Goal: Transaction & Acquisition: Purchase product/service

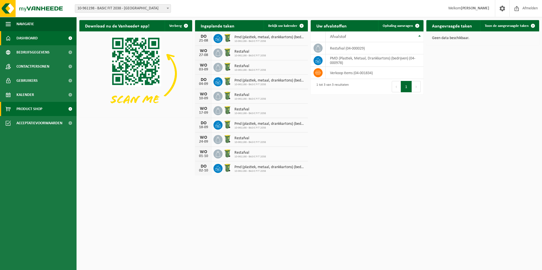
click at [39, 112] on span "Product Shop" at bounding box center [29, 109] width 26 height 14
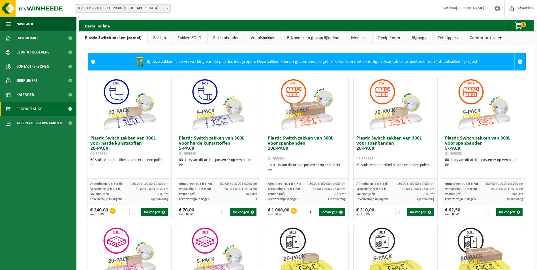
click at [161, 36] on link "Zakken" at bounding box center [160, 37] width 24 height 13
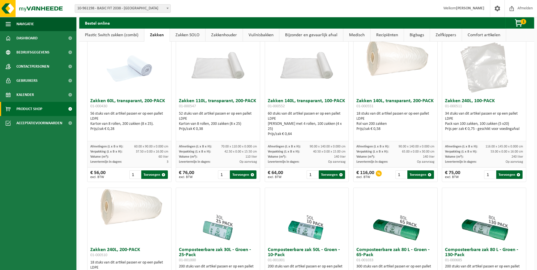
scroll to position [85, 0]
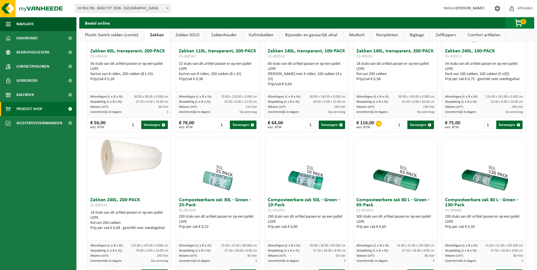
click at [517, 21] on span "button" at bounding box center [519, 23] width 28 height 11
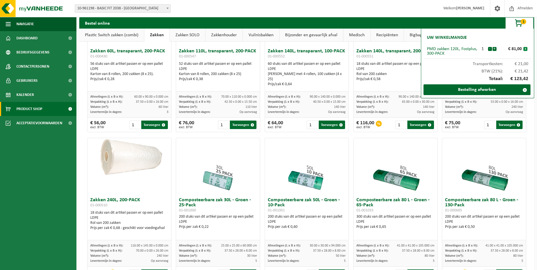
click at [525, 49] on button "x" at bounding box center [526, 49] width 4 height 4
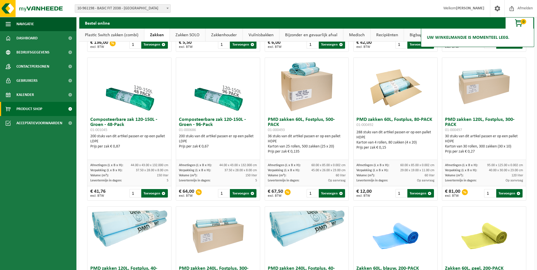
scroll to position [312, 0]
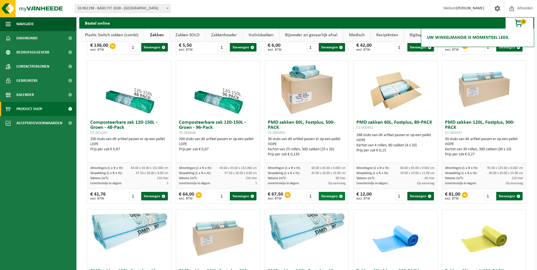
click at [330, 196] on button "Toevoegen" at bounding box center [332, 196] width 26 height 8
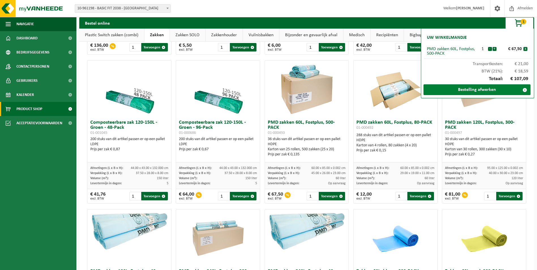
click at [457, 91] on link "Bestelling afwerken" at bounding box center [477, 89] width 107 height 11
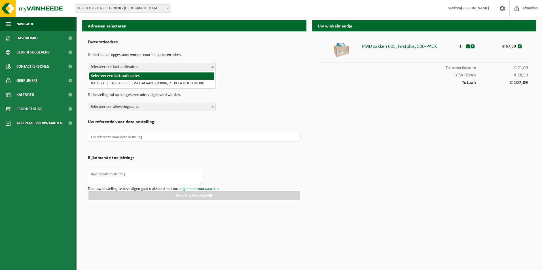
click at [191, 69] on span "Selecteer een facturatieadres" at bounding box center [151, 67] width 127 height 8
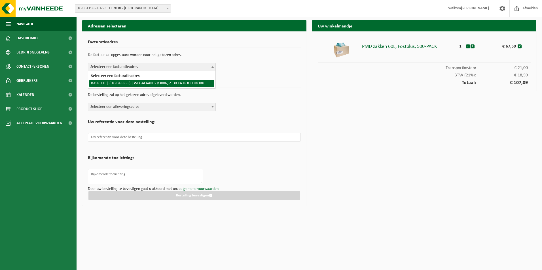
select select "140248"
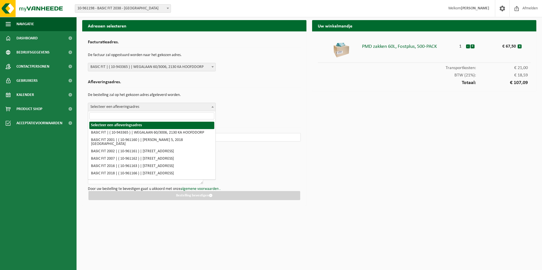
click at [201, 106] on span "Selecteer een afleveringsadres" at bounding box center [151, 107] width 127 height 8
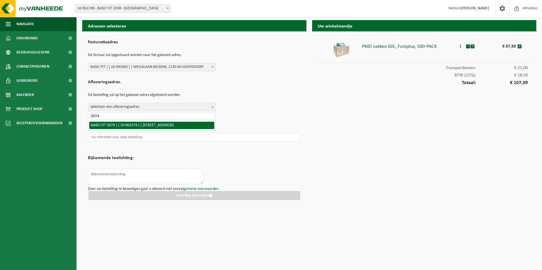
type input "2074"
select select "150598"
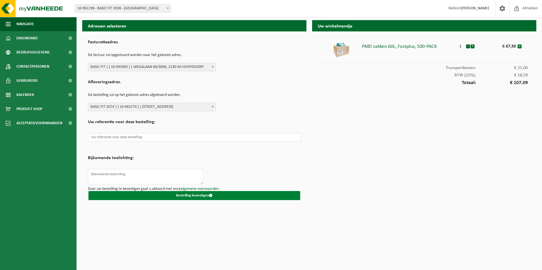
click at [208, 194] on button "Bestelling bevestigen" at bounding box center [194, 195] width 212 height 9
